Goal: Transaction & Acquisition: Purchase product/service

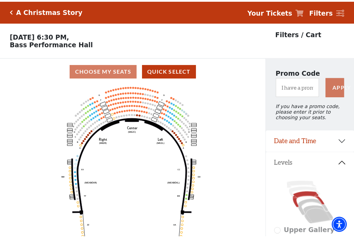
scroll to position [32, 0]
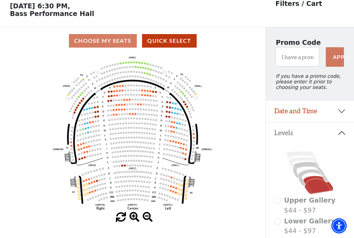
scroll to position [32, 0]
